Goal: Navigation & Orientation: Find specific page/section

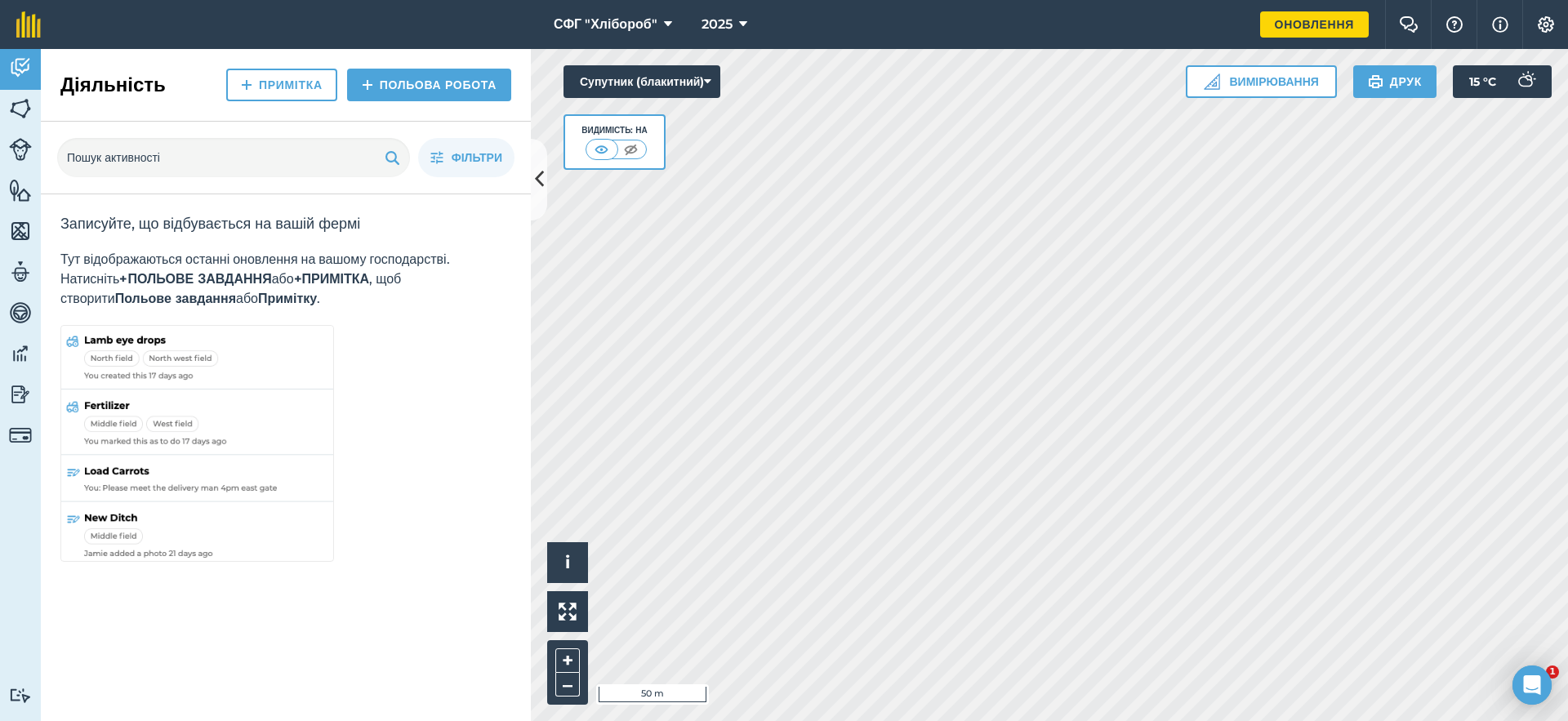
click at [202, 347] on img at bounding box center [197, 445] width 274 height 240
click at [187, 414] on img at bounding box center [197, 445] width 274 height 240
click at [187, 484] on img at bounding box center [197, 445] width 274 height 240
click at [25, 436] on img at bounding box center [20, 434] width 23 height 23
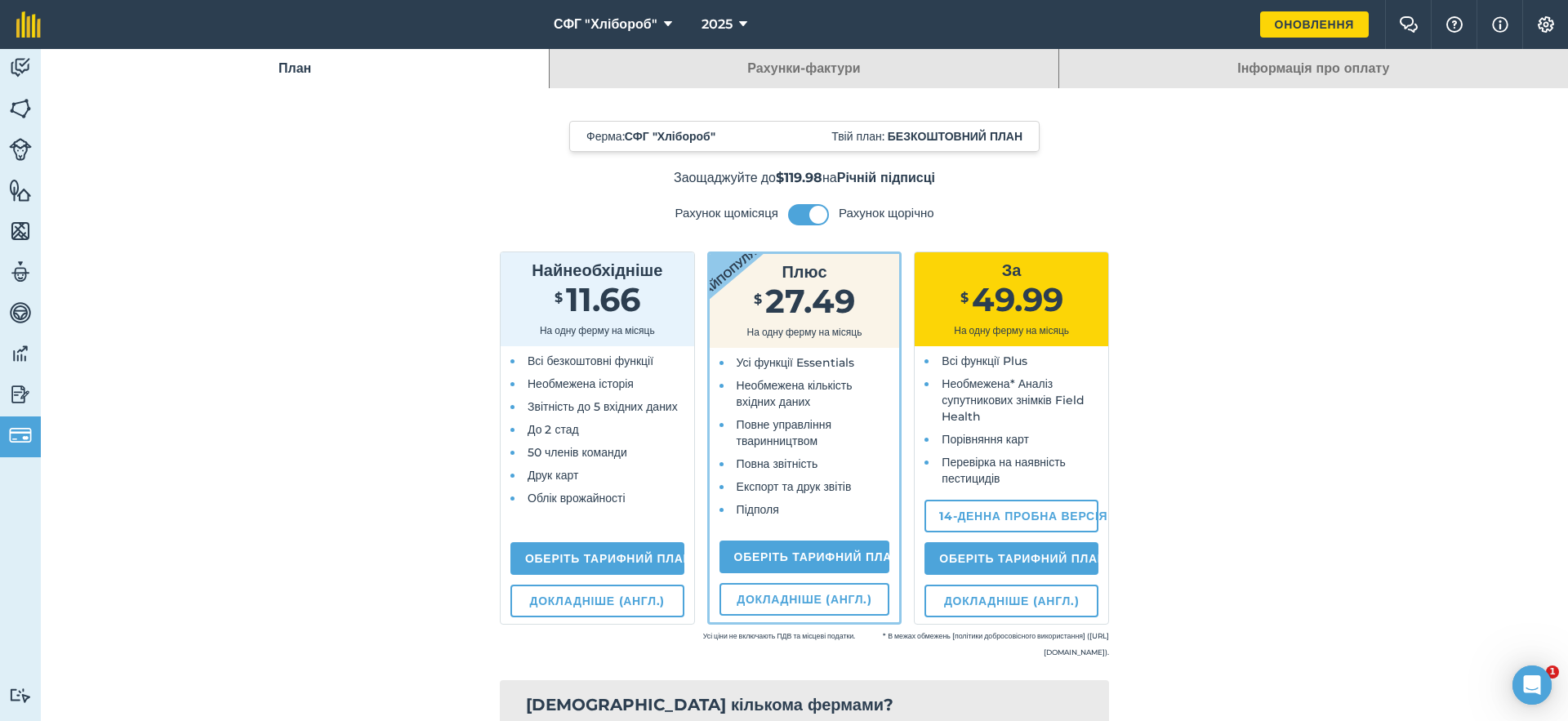
click at [550, 434] on ul "Всі безкоштовні функції Необмежена історія Звітність до 5 вхідних даних До 2 ст…" at bounding box center [597, 429] width 168 height 154
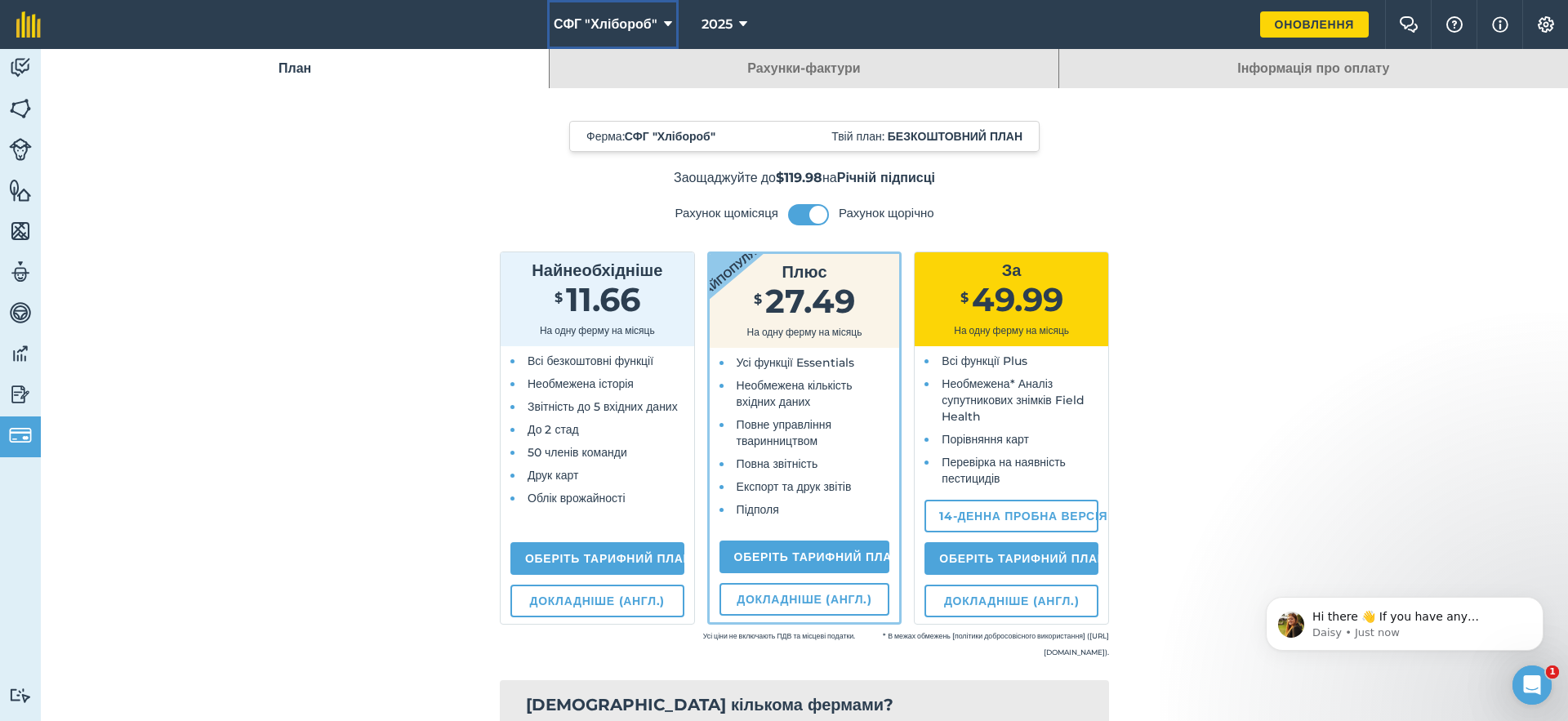
click at [666, 25] on icon at bounding box center [668, 25] width 8 height 20
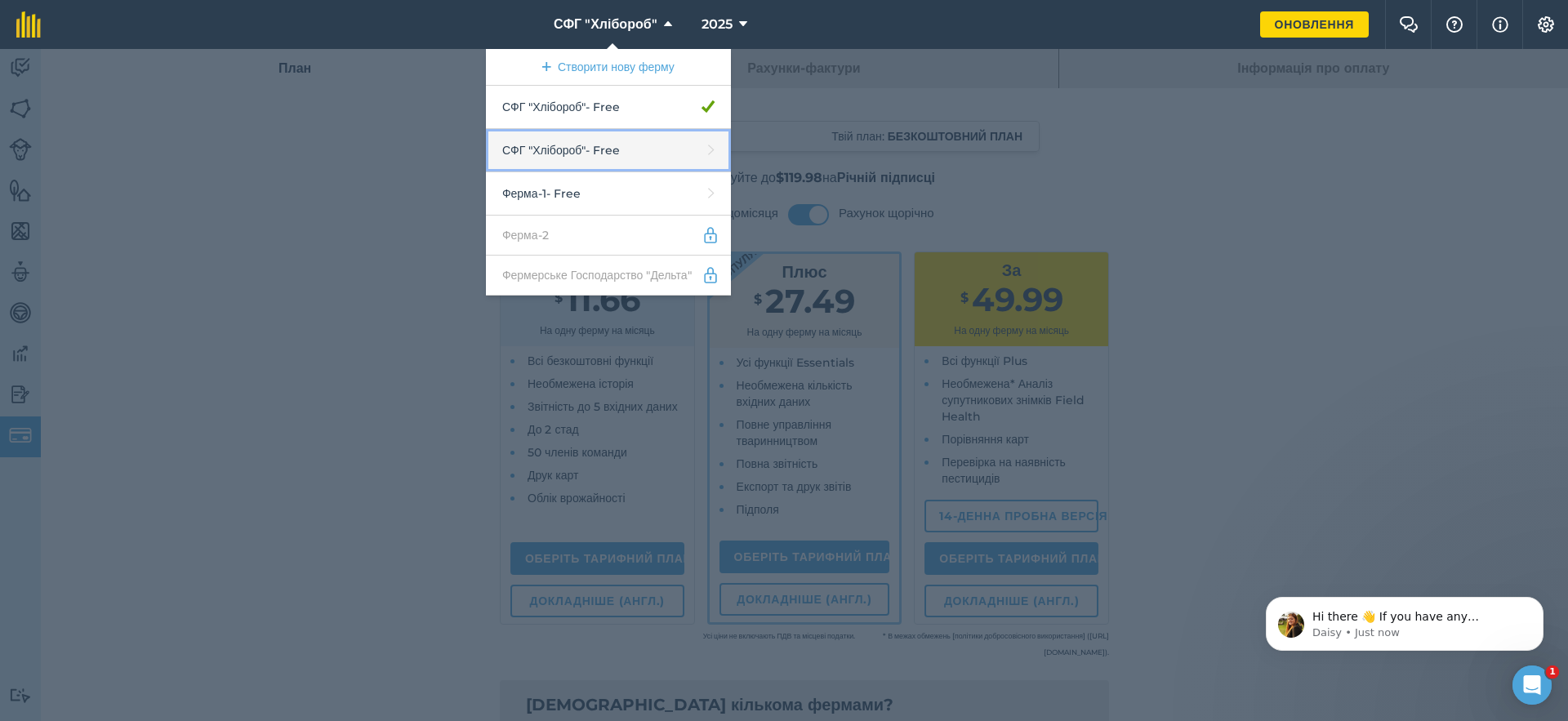
click at [533, 162] on link "СФГ "Хлібороб" - Free" at bounding box center [608, 151] width 245 height 43
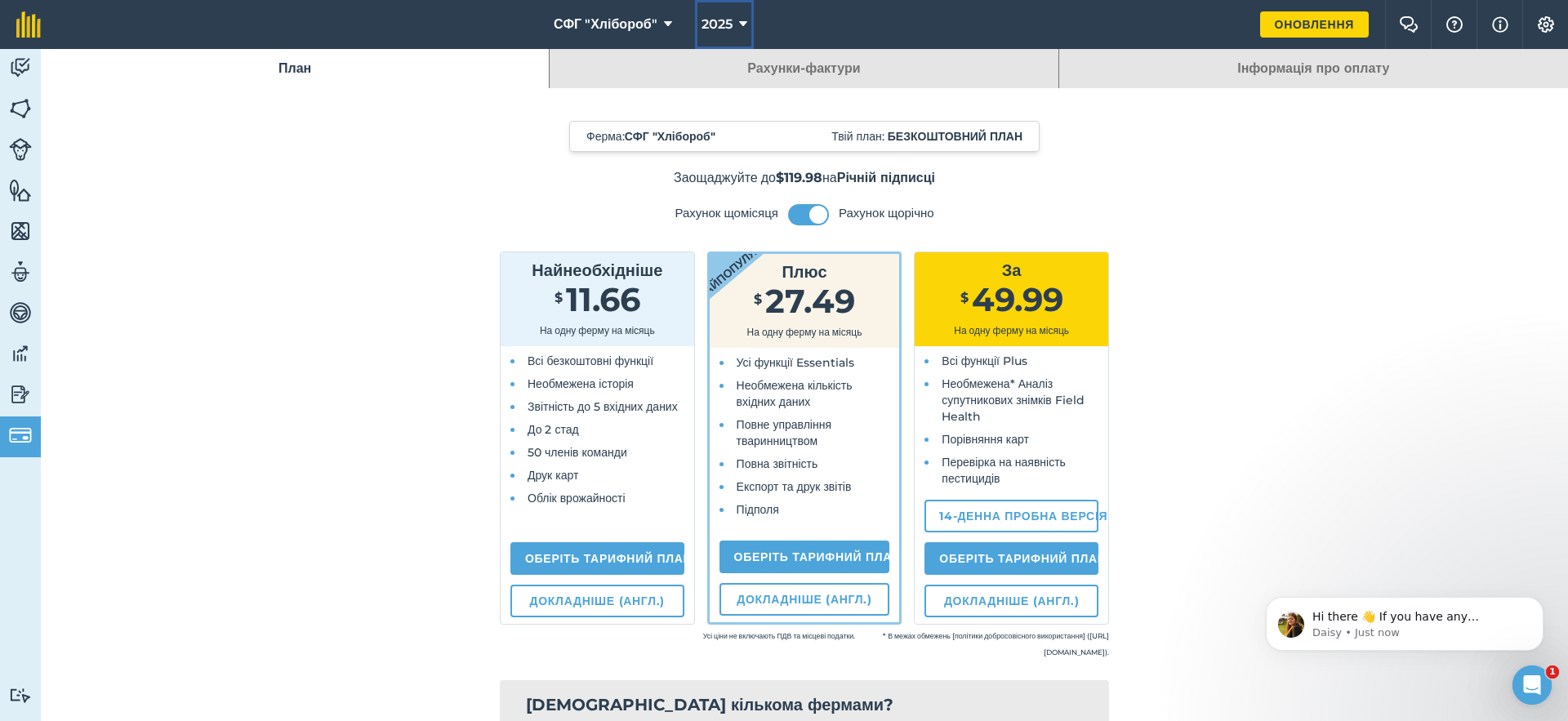
click at [739, 27] on icon at bounding box center [743, 25] width 8 height 20
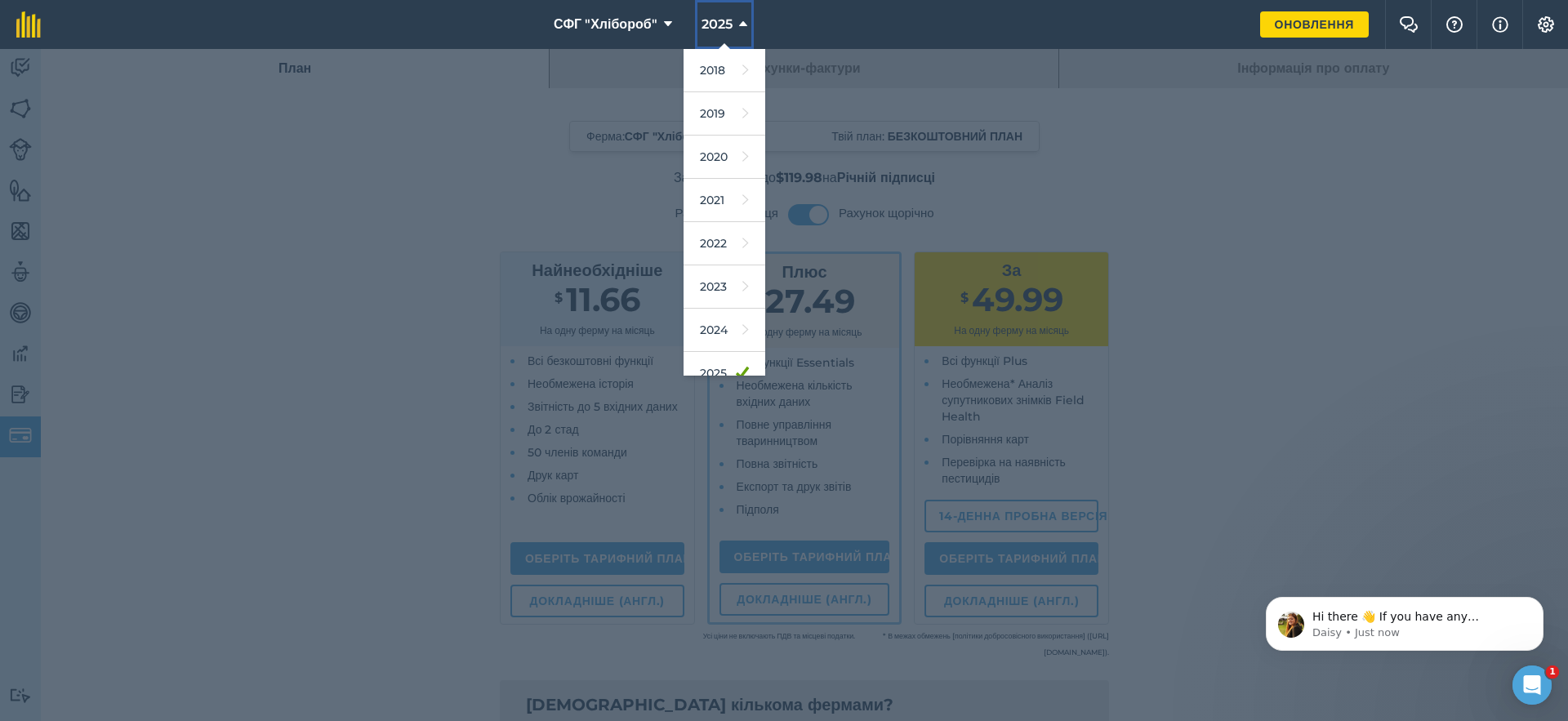
click at [739, 27] on icon at bounding box center [743, 25] width 8 height 20
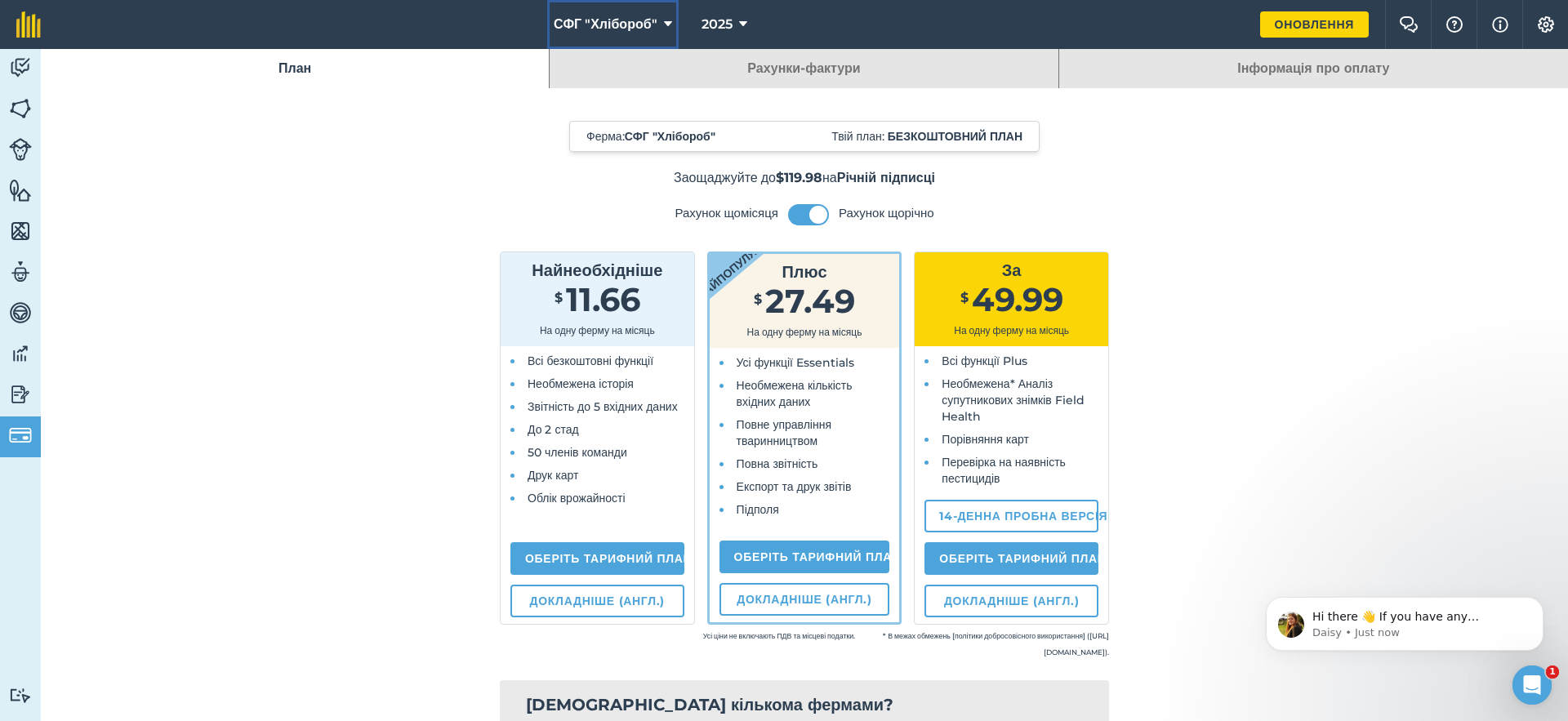
click at [665, 27] on icon at bounding box center [668, 25] width 8 height 20
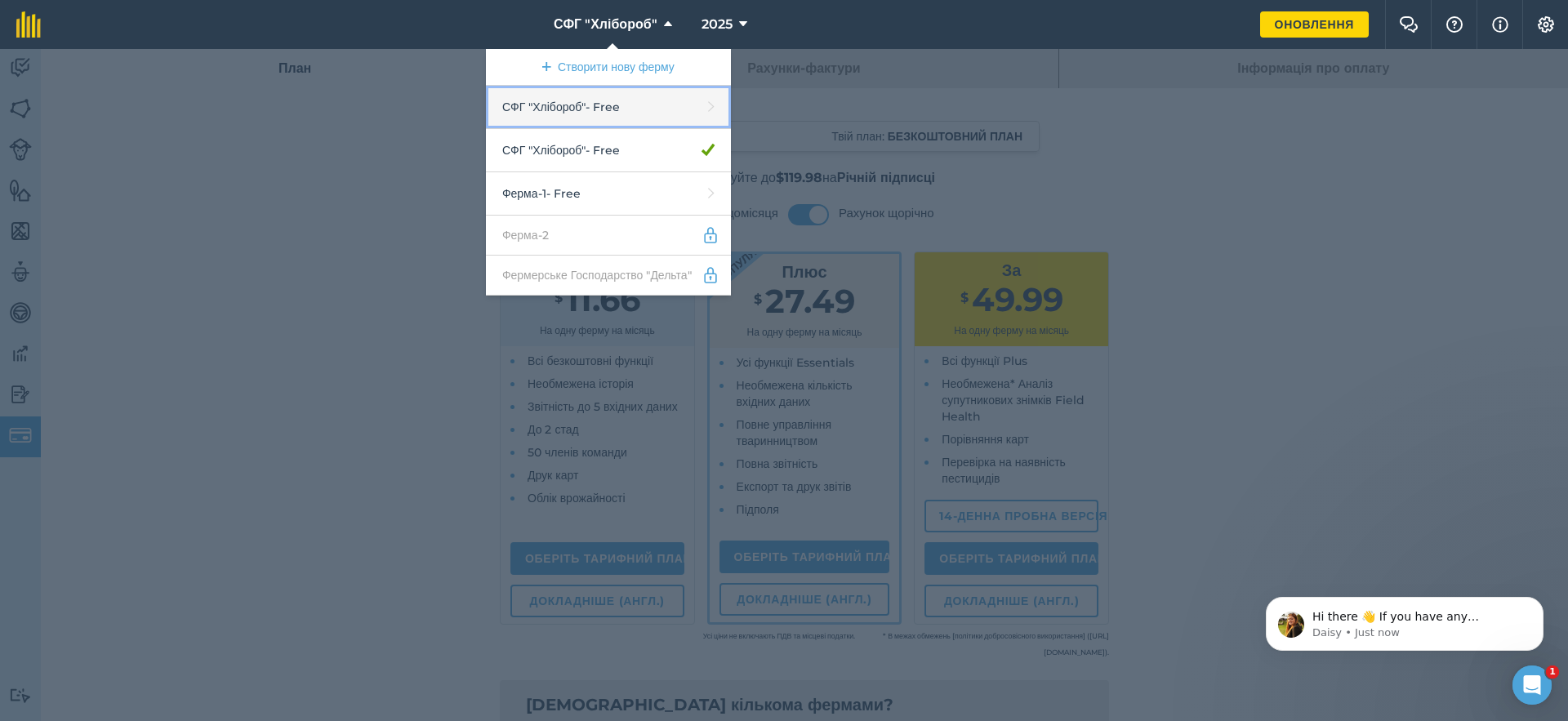
click at [545, 112] on link "СФГ "Хлібороб" - Free" at bounding box center [608, 107] width 245 height 43
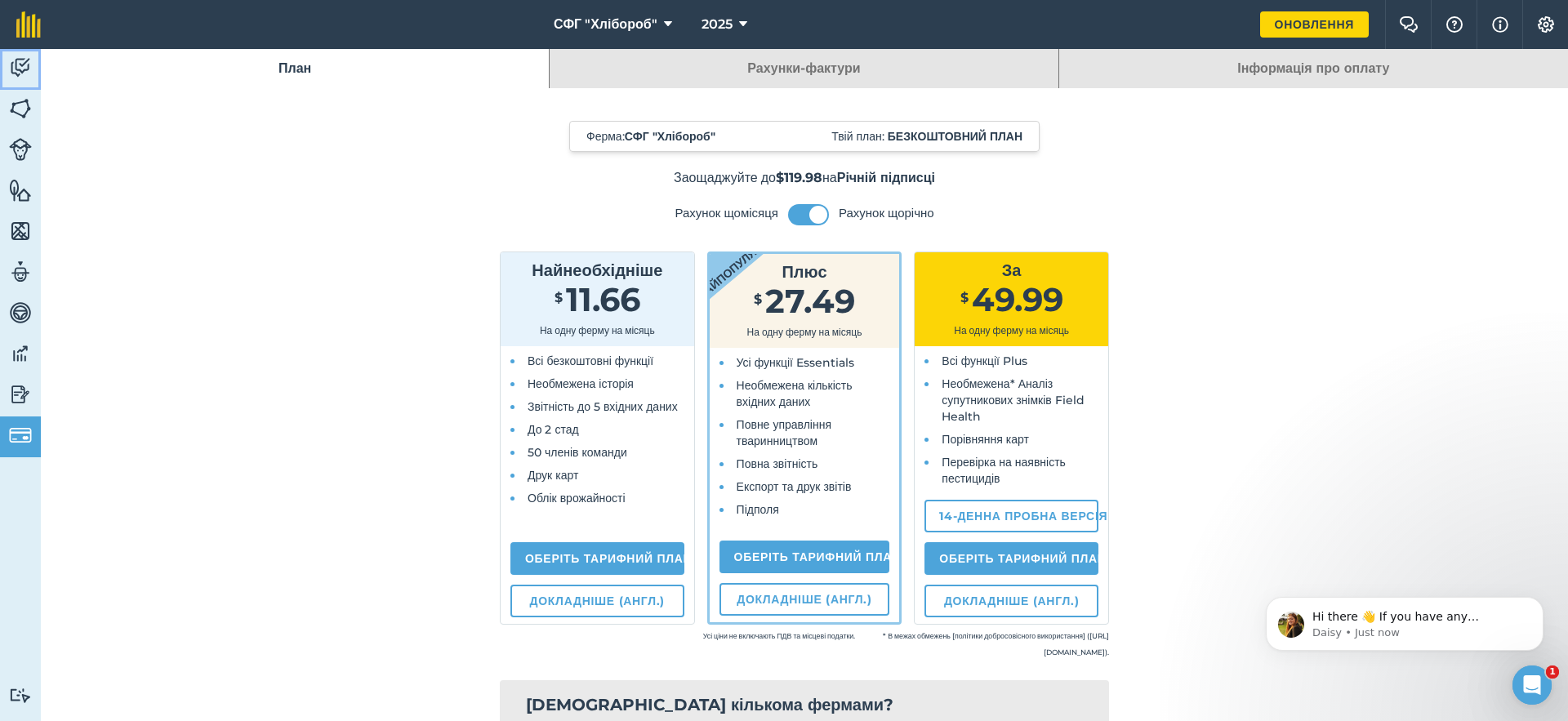
click at [19, 74] on img at bounding box center [20, 67] width 23 height 25
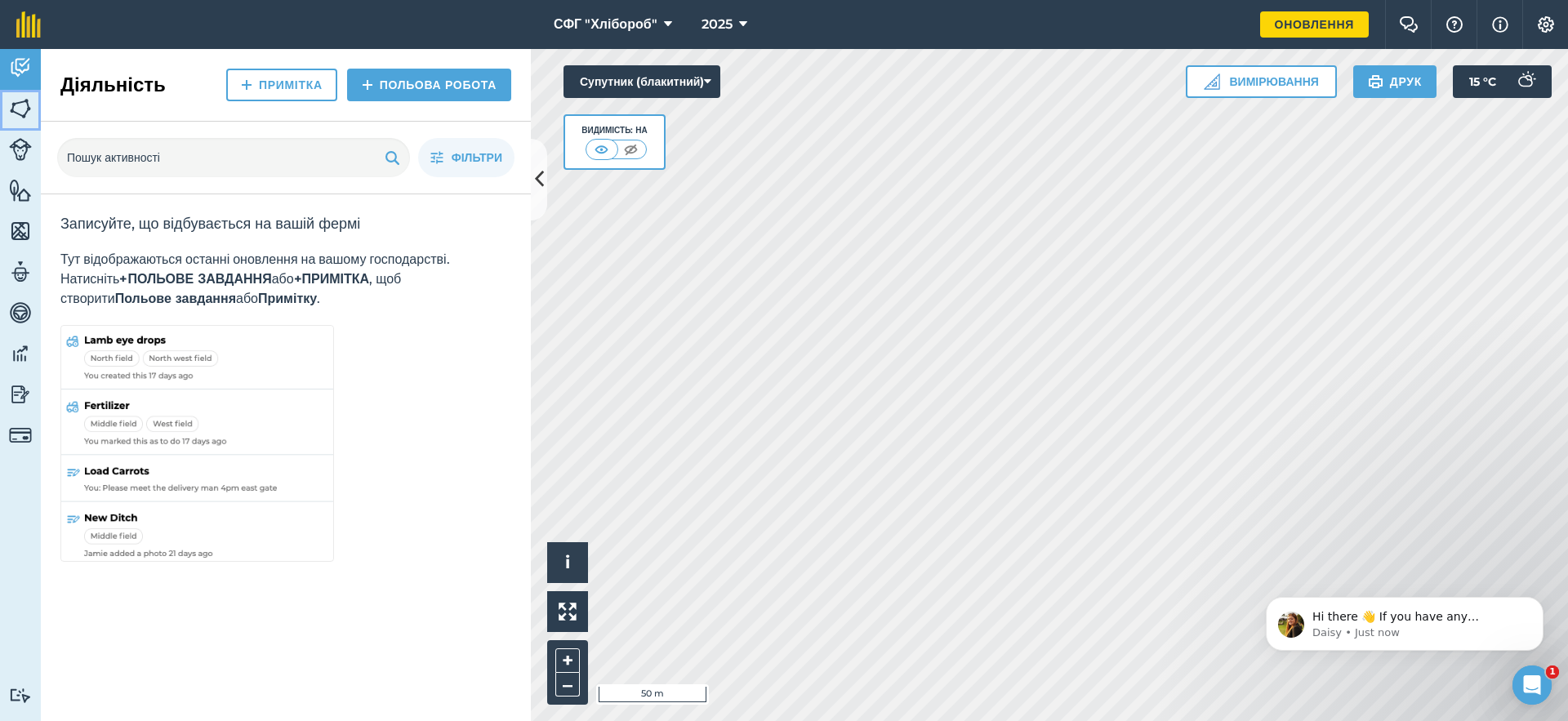
click at [17, 100] on img at bounding box center [20, 108] width 23 height 25
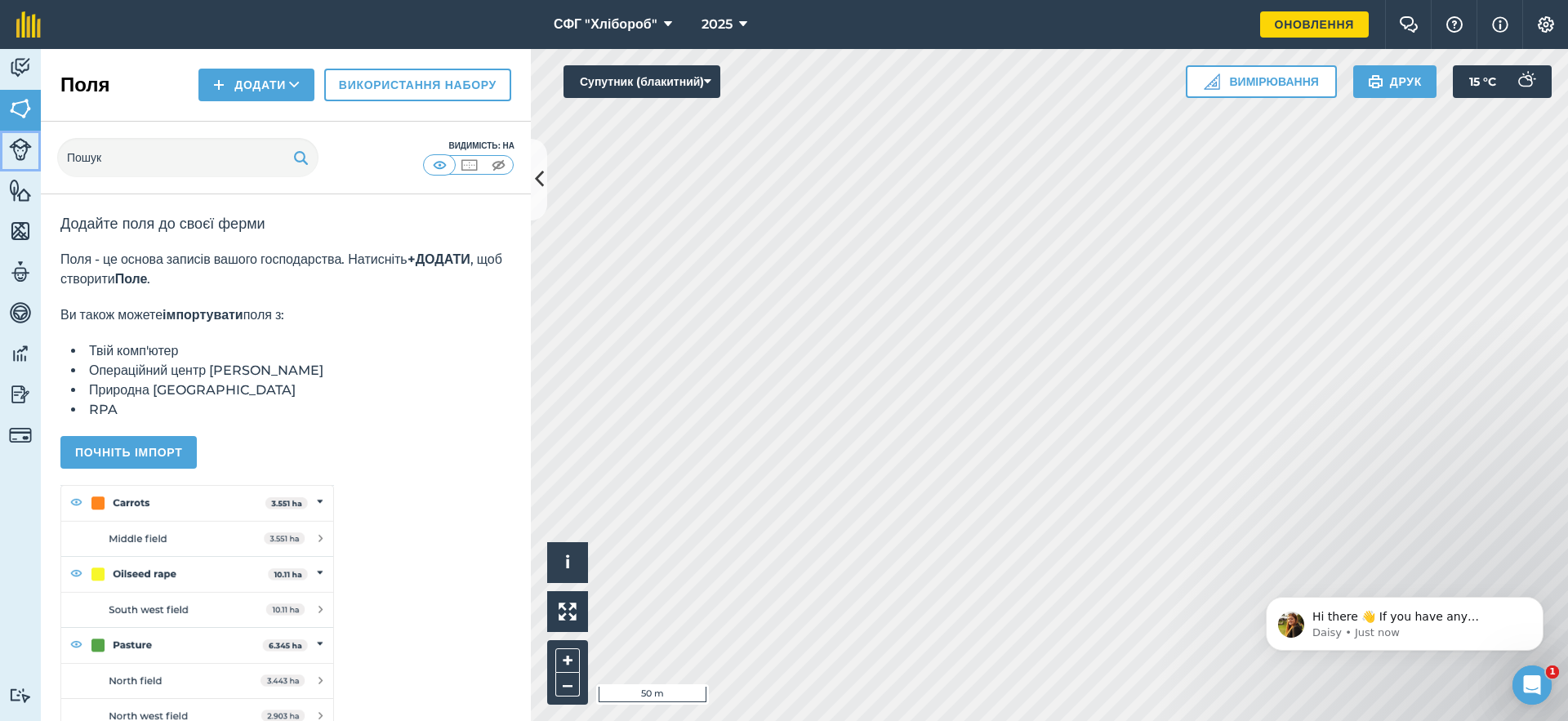
click at [24, 153] on img at bounding box center [20, 149] width 23 height 23
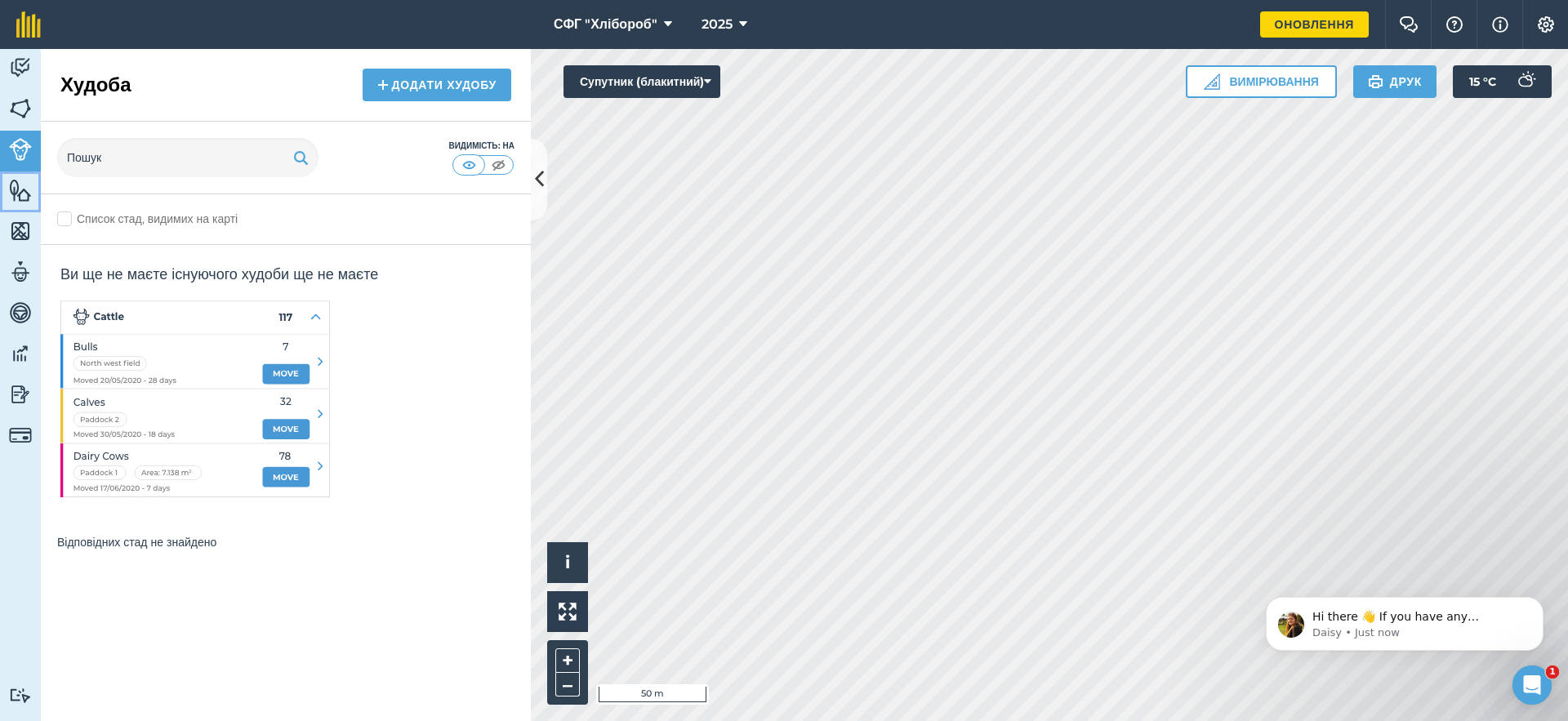
click at [16, 187] on img at bounding box center [20, 190] width 23 height 25
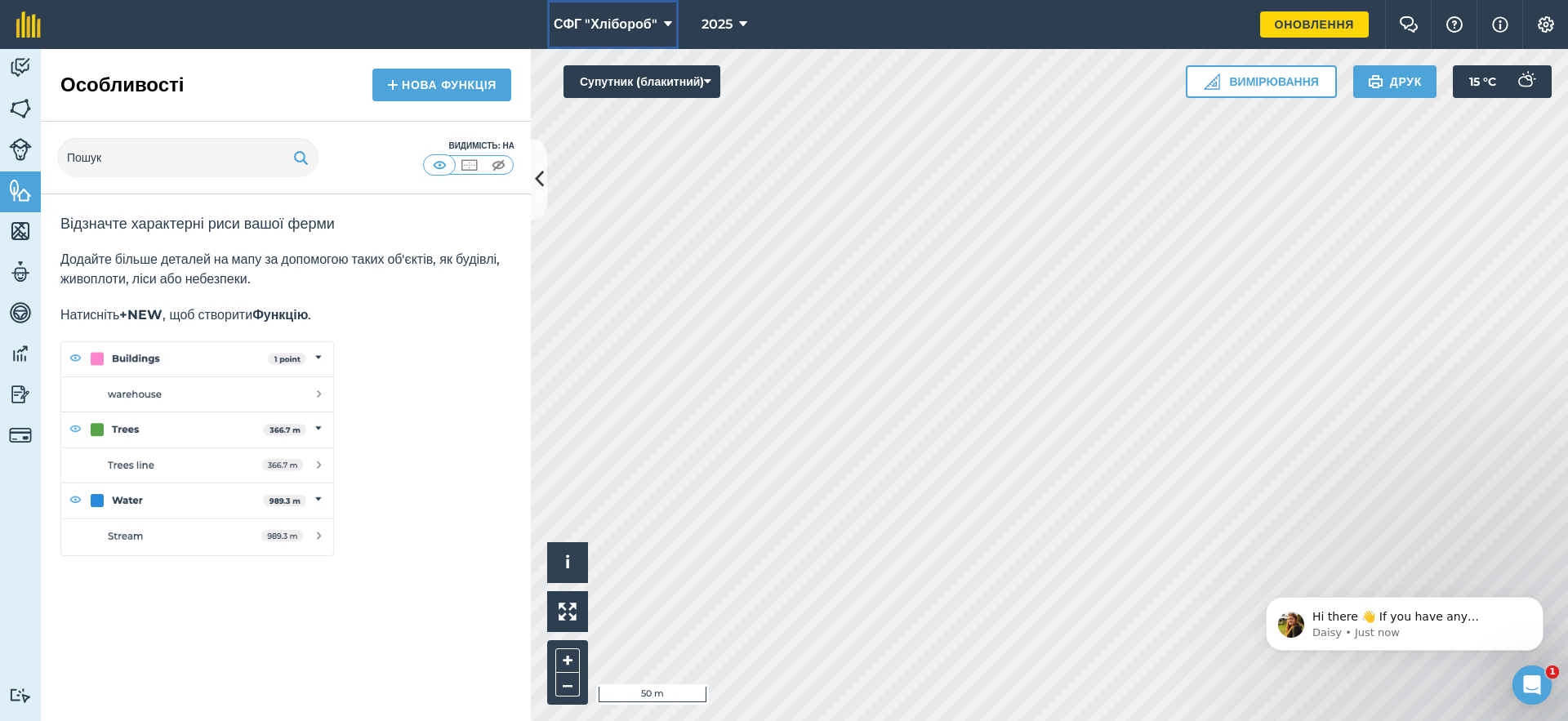
click at [635, 24] on span "СФГ "Хлібороб"" at bounding box center [605, 25] width 103 height 20
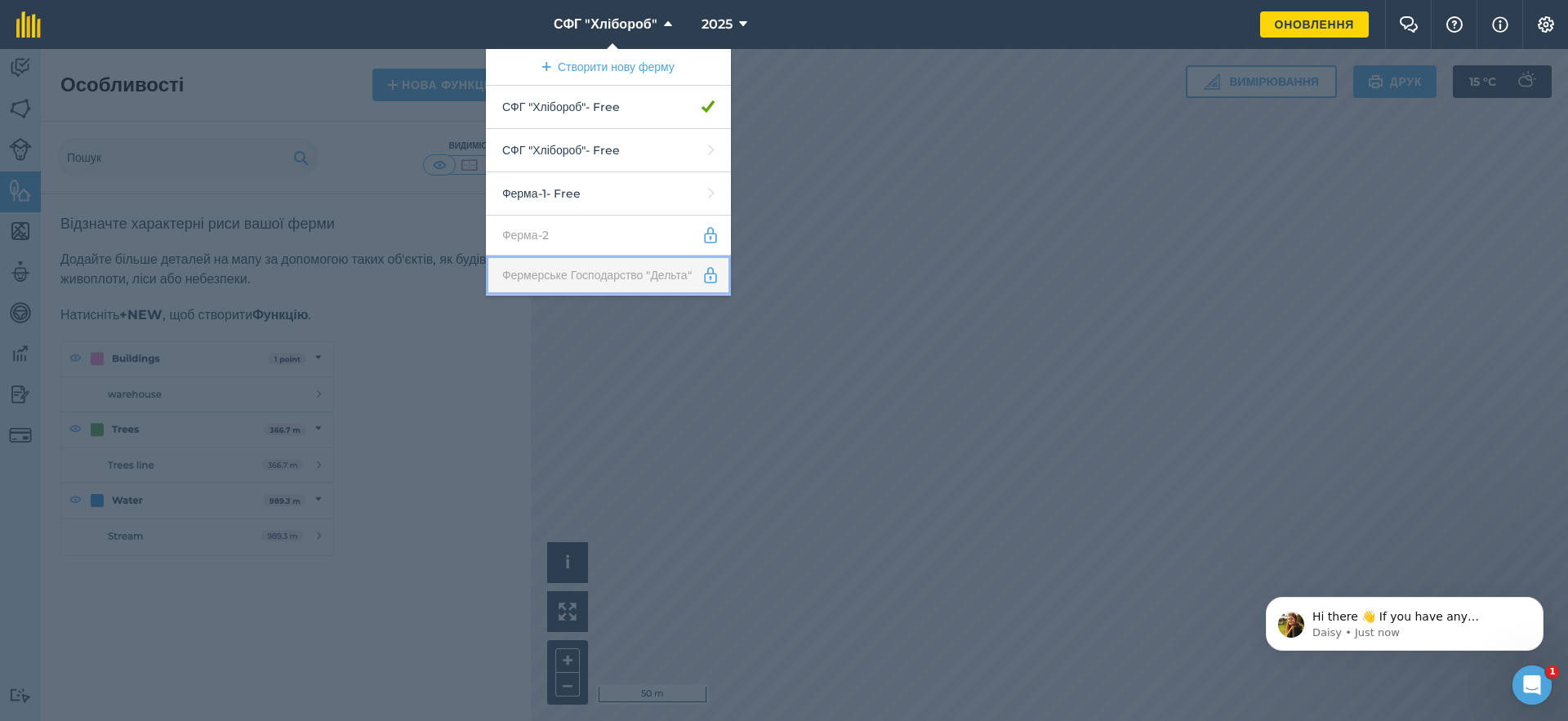
click at [559, 288] on link "Фермерське Господарство "Дельта"" at bounding box center [608, 275] width 245 height 40
